Goal: Check status: Check status

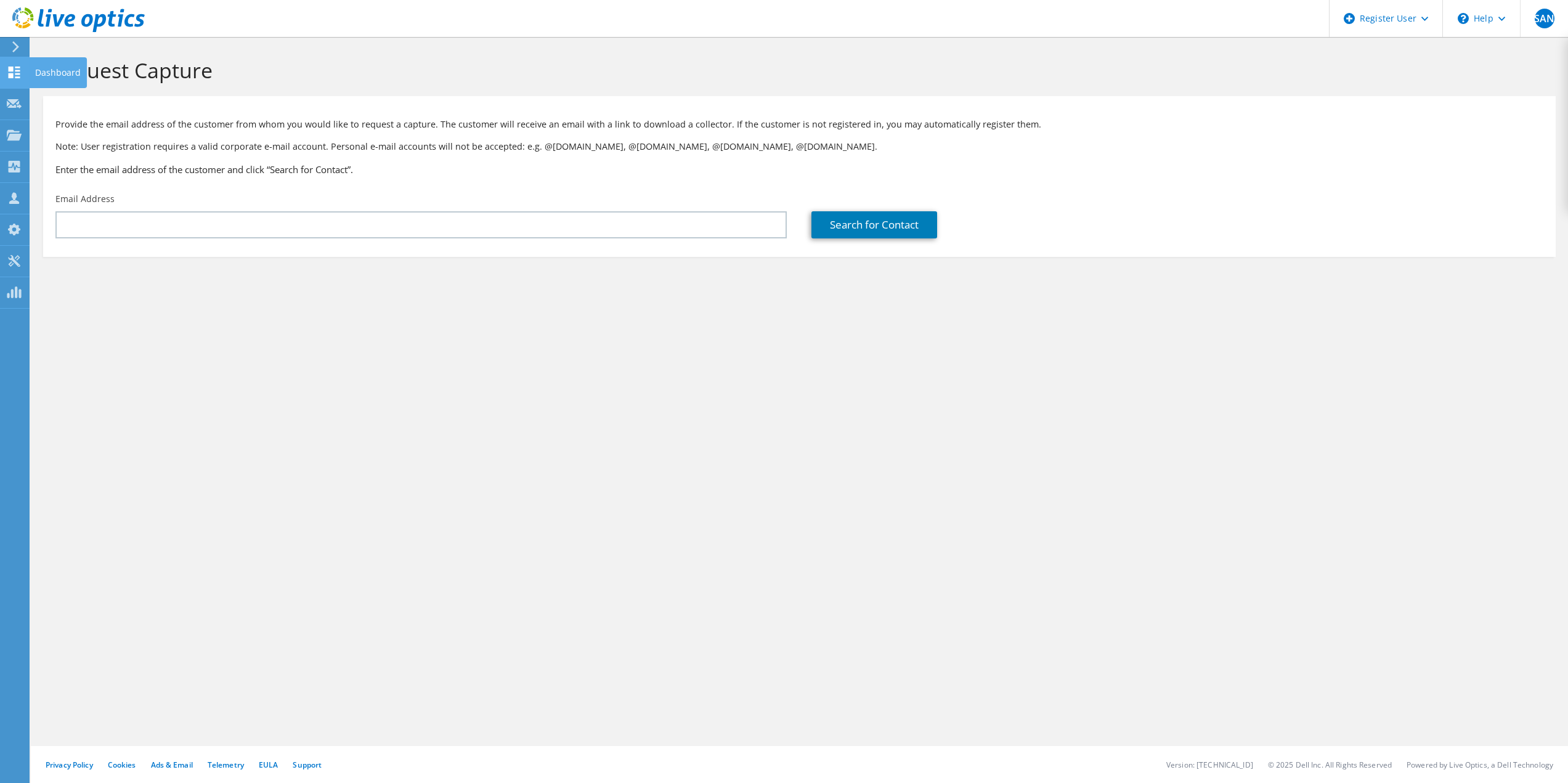
click at [16, 74] on use at bounding box center [15, 72] width 12 height 12
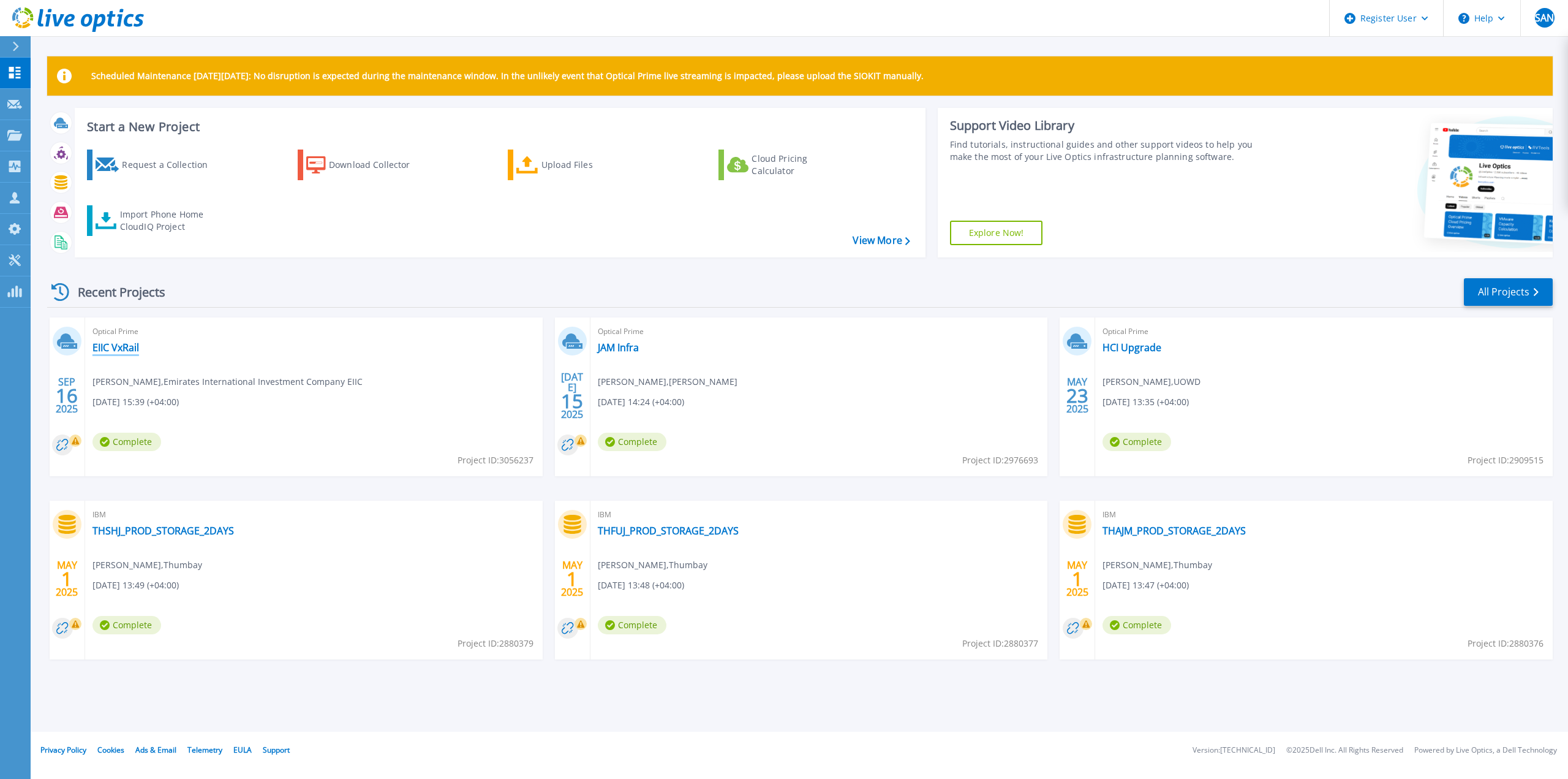
click at [111, 345] on link "EIIC VxRail" at bounding box center [116, 347] width 46 height 12
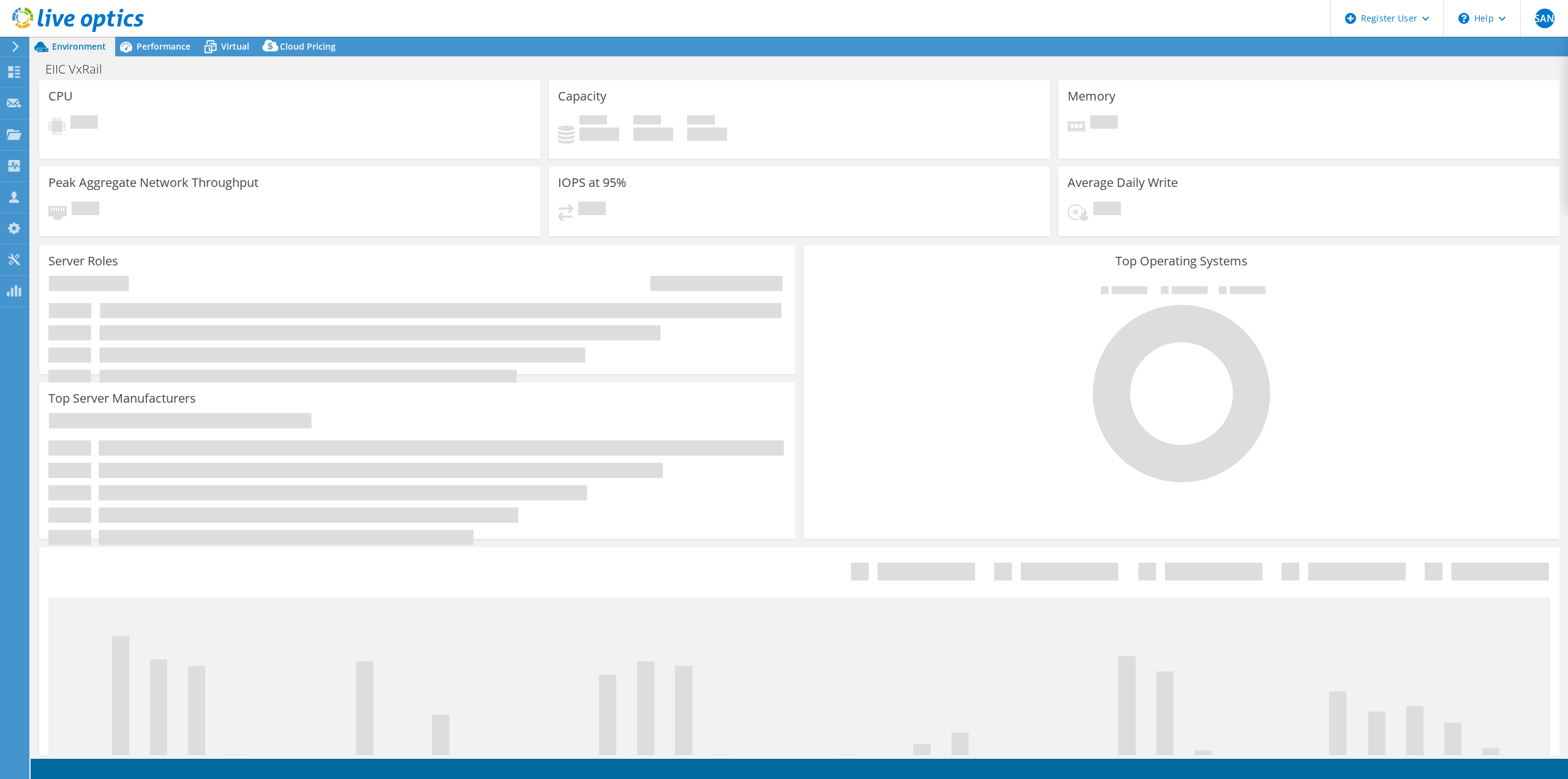
select select "USD"
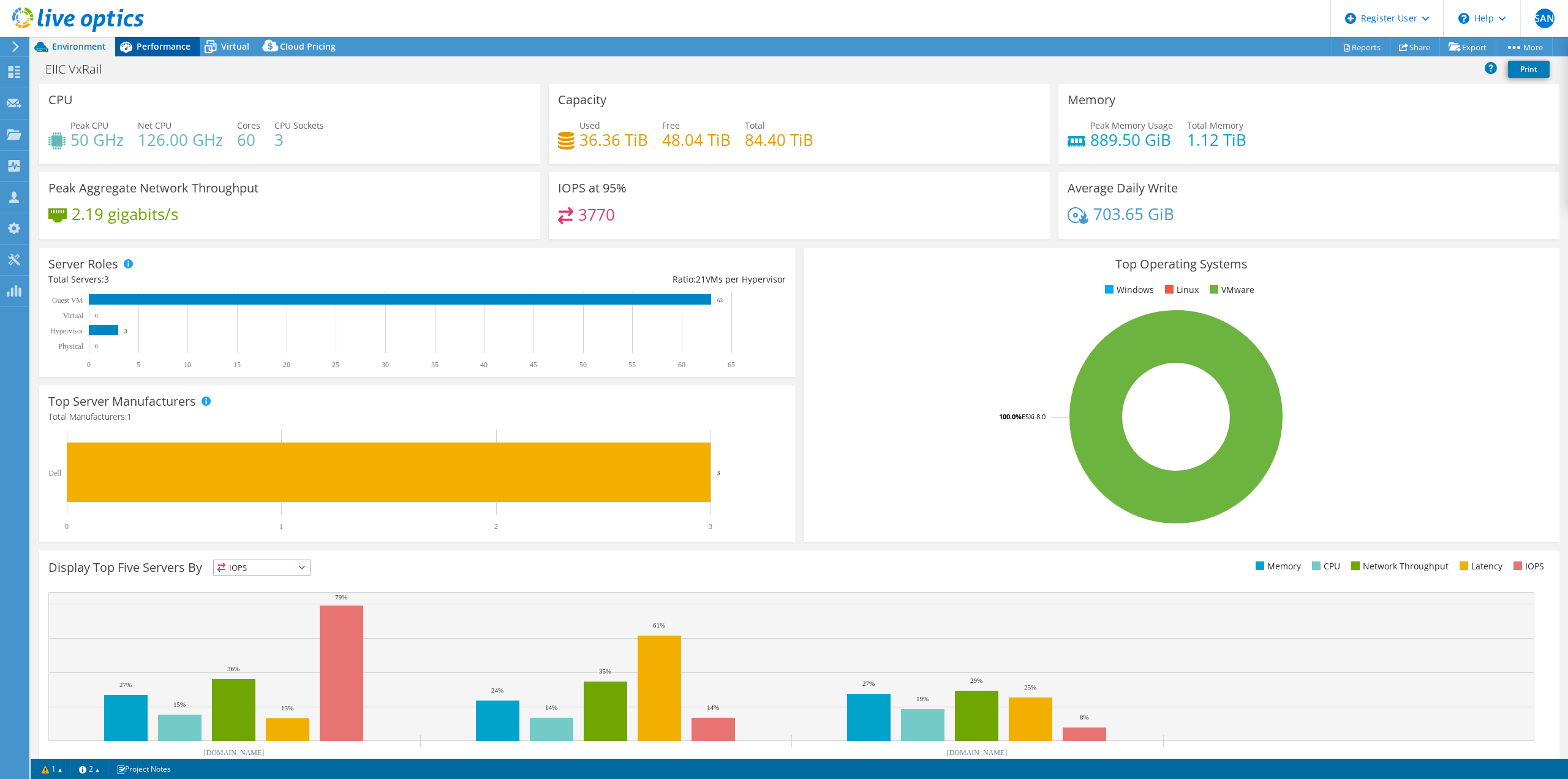
click at [161, 48] on span "Performance" at bounding box center [164, 46] width 54 height 12
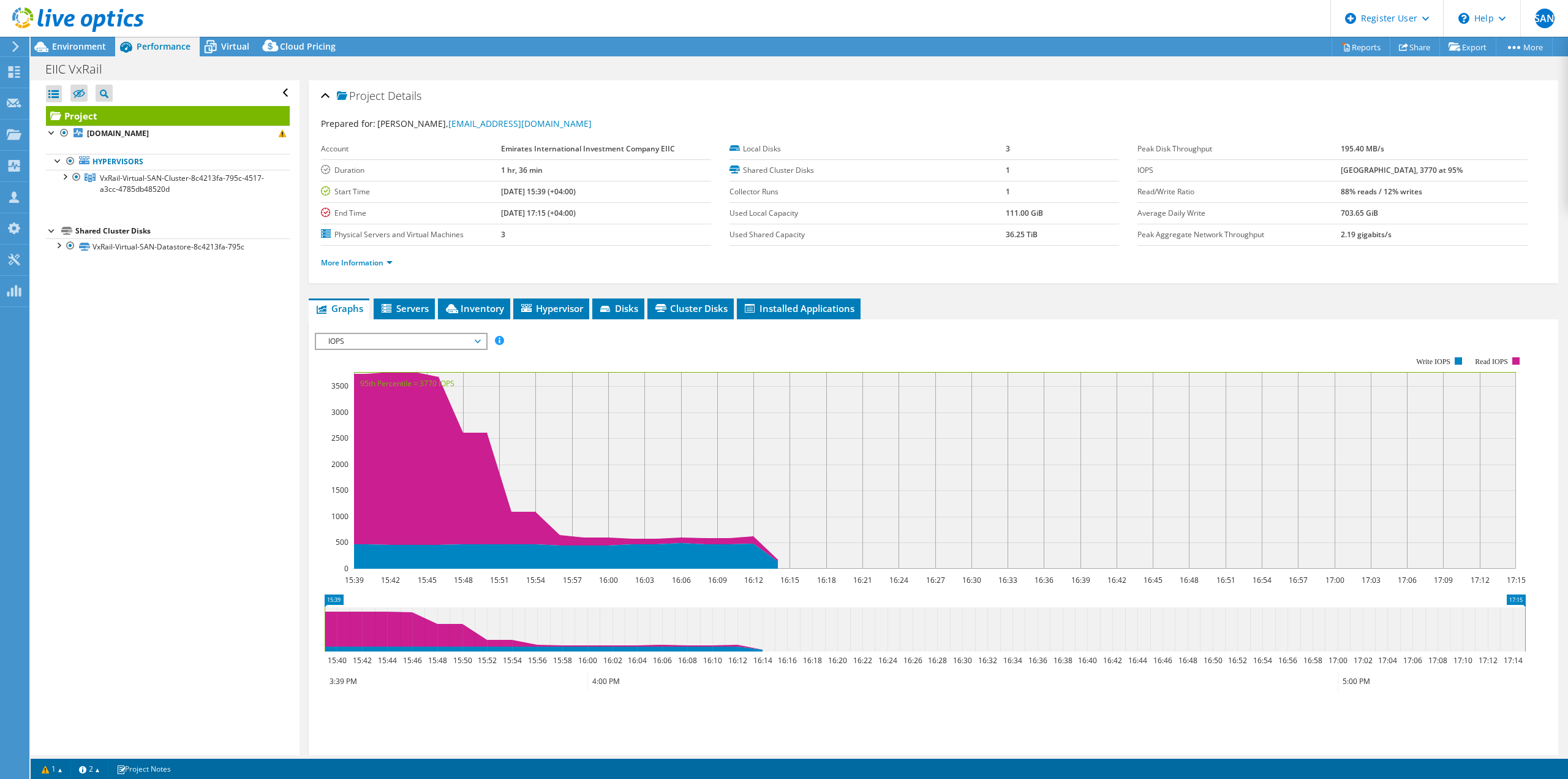
click at [476, 342] on span "IOPS" at bounding box center [401, 341] width 158 height 14
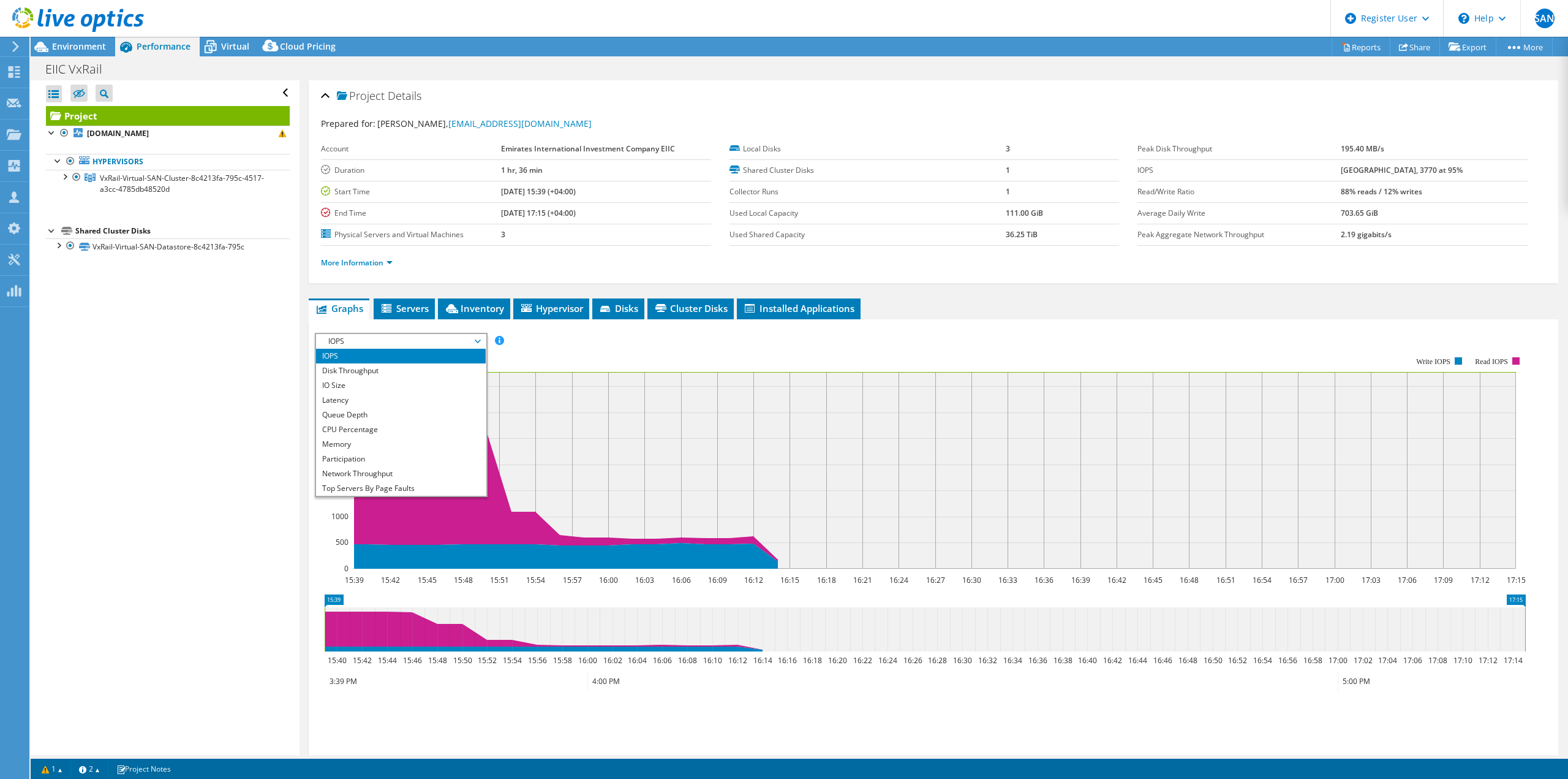
click at [476, 341] on span "IOPS" at bounding box center [401, 341] width 158 height 14
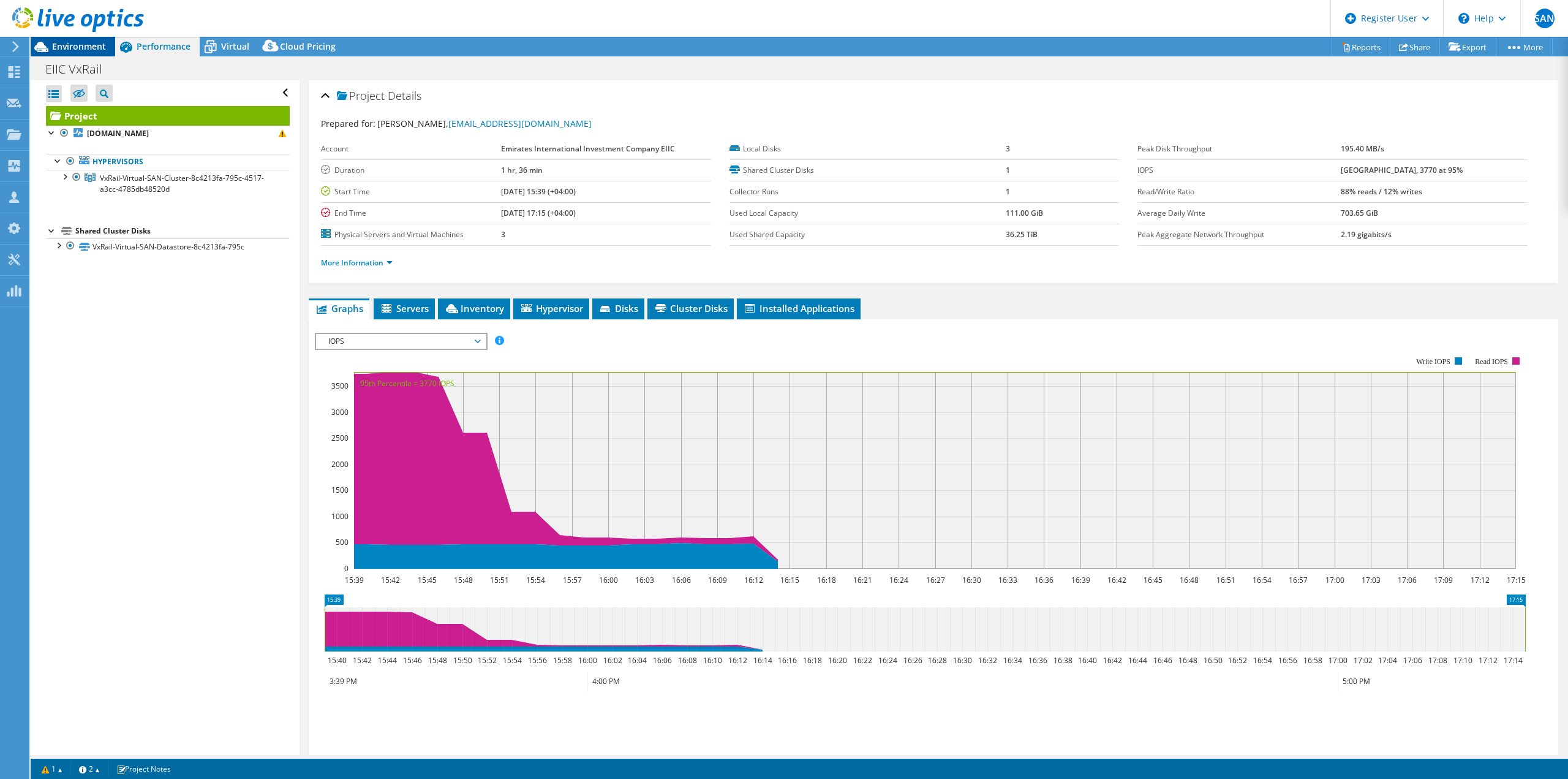
click at [50, 43] on icon at bounding box center [41, 47] width 22 height 22
